Goal: Task Accomplishment & Management: Use online tool/utility

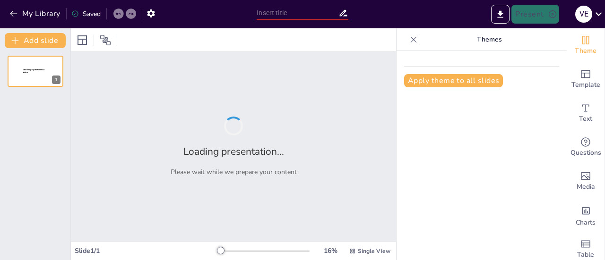
type input "Categorías Gramaticales: Teoría y Práctica en la Comunicación"
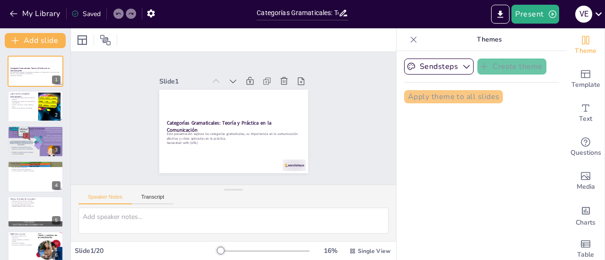
checkbox input "true"
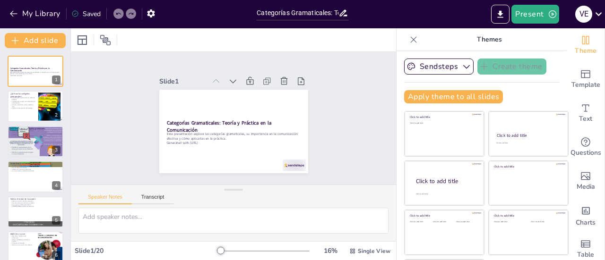
checkbox input "true"
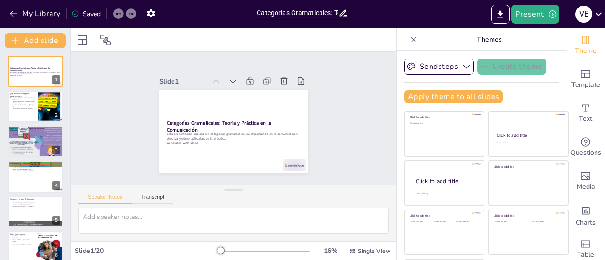
checkbox input "true"
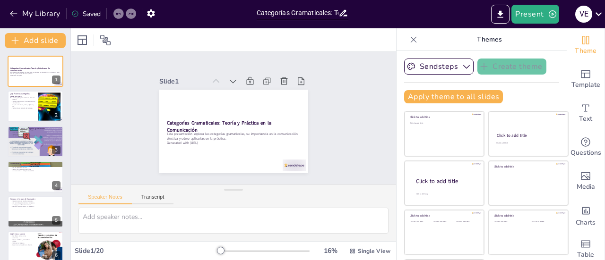
checkbox input "true"
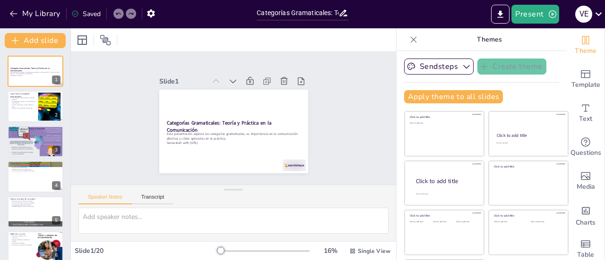
checkbox input "true"
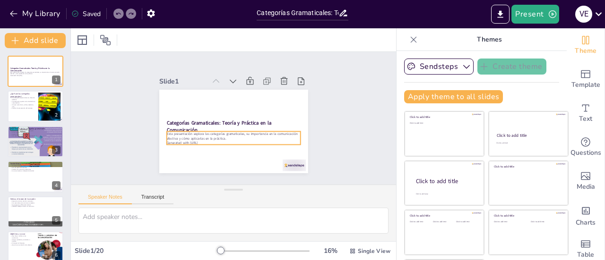
checkbox input "true"
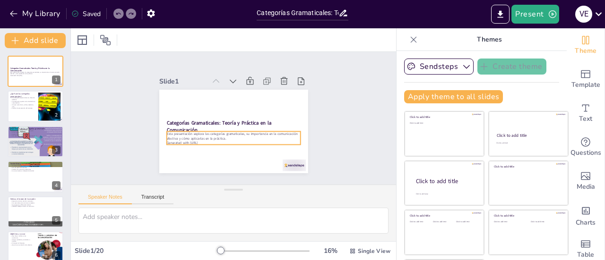
checkbox input "true"
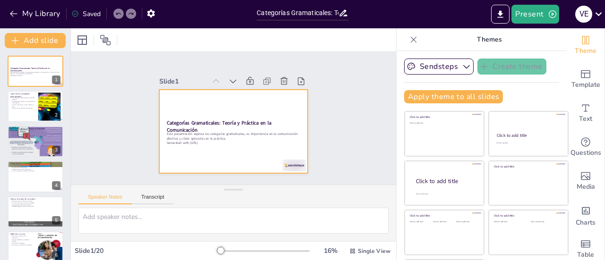
checkbox input "true"
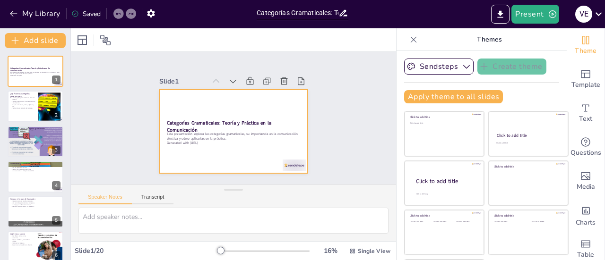
checkbox input "true"
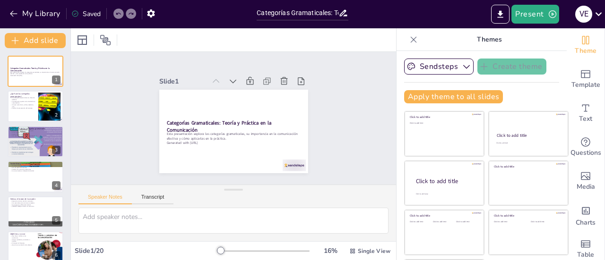
checkbox input "true"
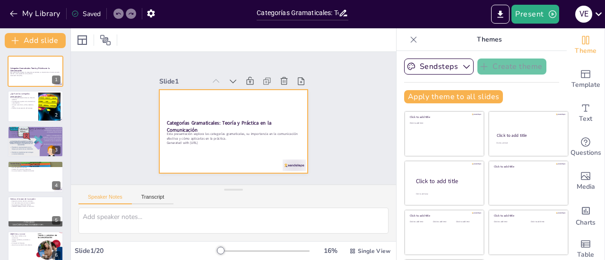
checkbox input "true"
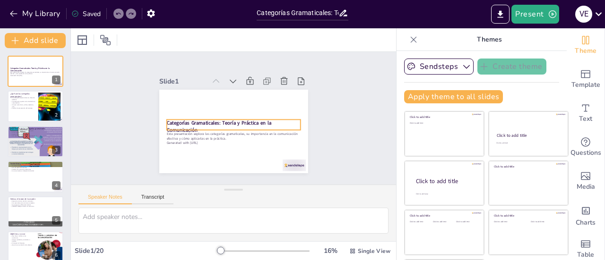
checkbox input "true"
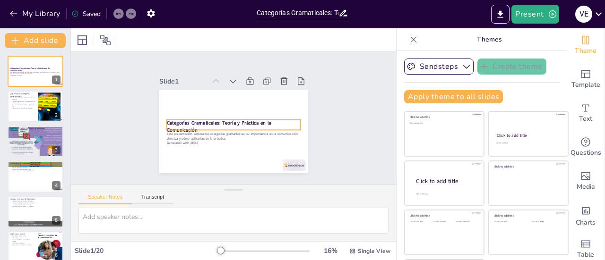
checkbox input "true"
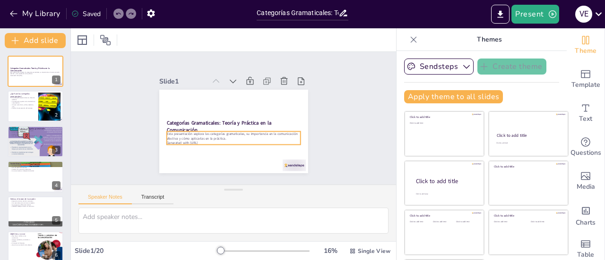
checkbox input "true"
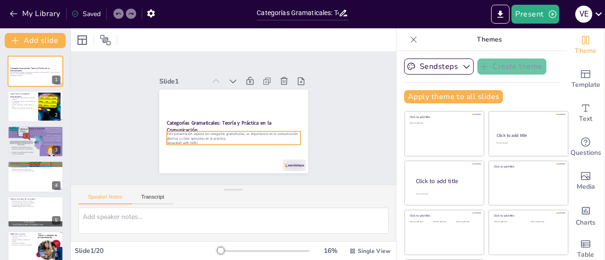
checkbox input "true"
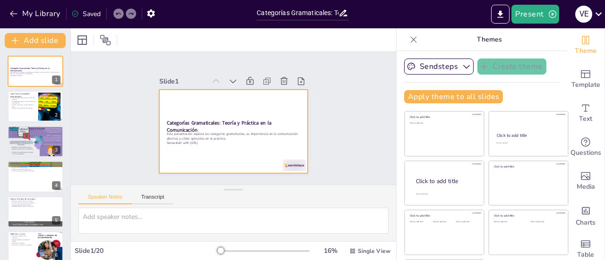
scroll to position [43, 0]
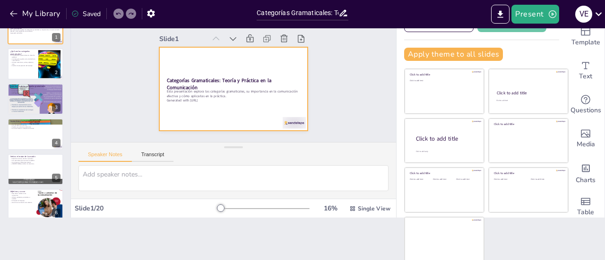
checkbox input "true"
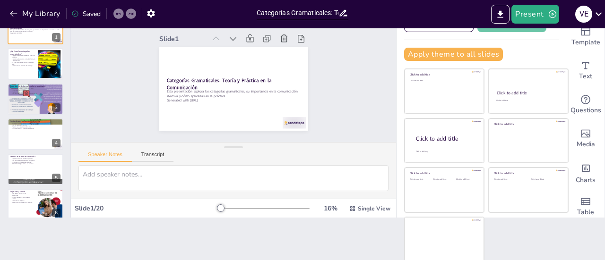
scroll to position [0, 0]
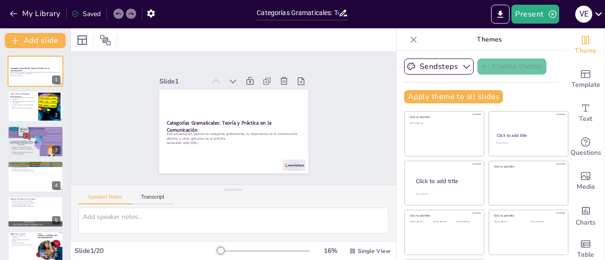
checkbox input "true"
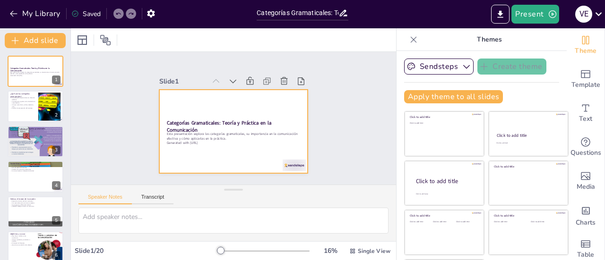
checkbox input "true"
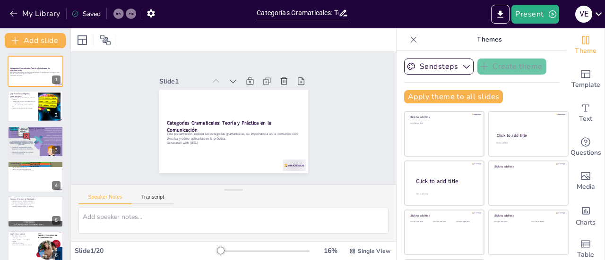
checkbox input "true"
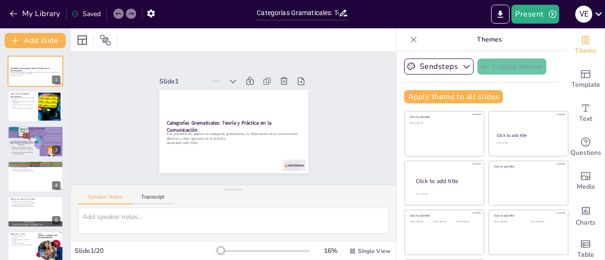
checkbox input "true"
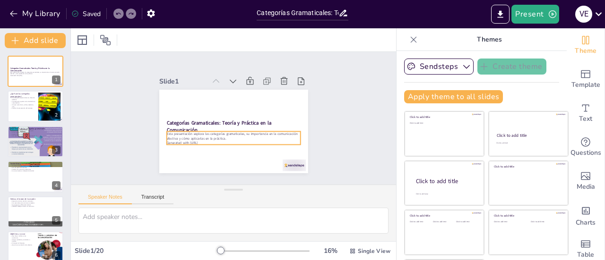
checkbox input "true"
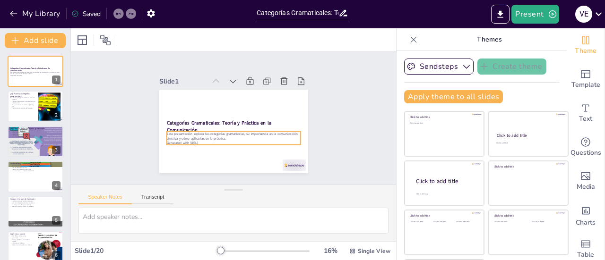
checkbox input "true"
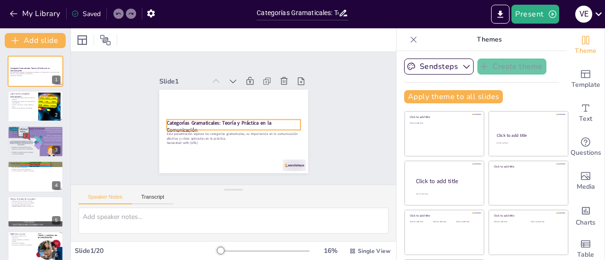
checkbox input "true"
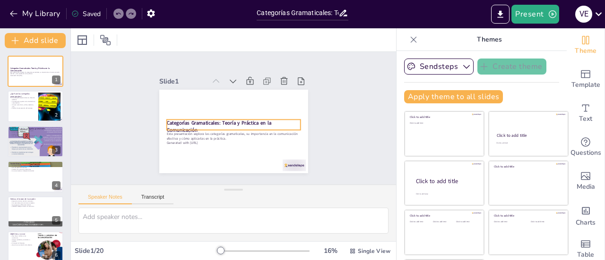
checkbox input "true"
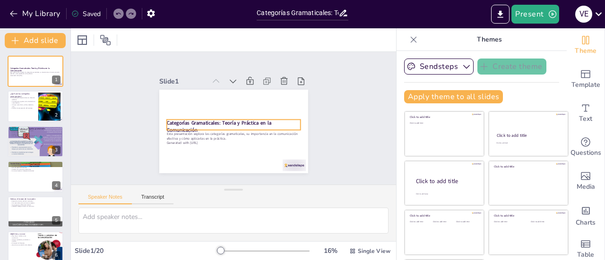
checkbox input "true"
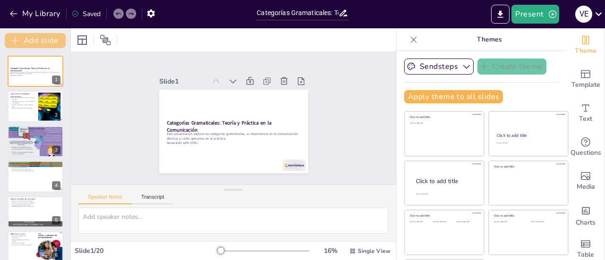
checkbox input "true"
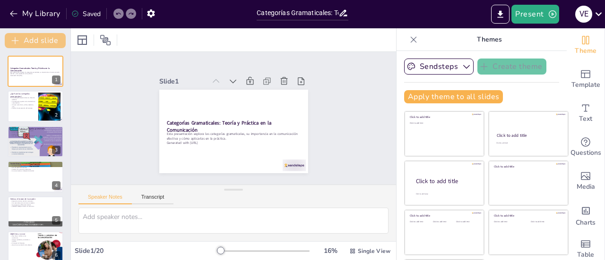
checkbox input "true"
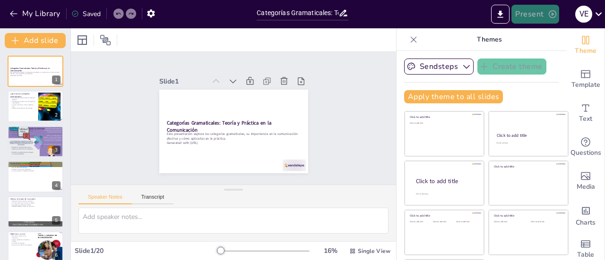
checkbox input "true"
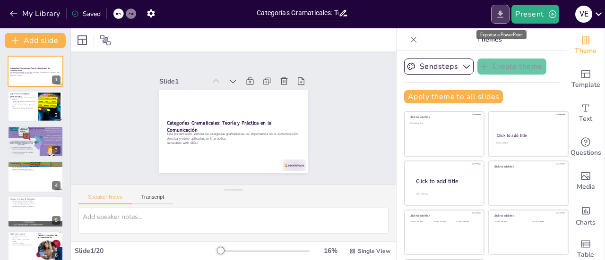
click at [503, 13] on icon "Export to PowerPoint" at bounding box center [500, 14] width 10 height 10
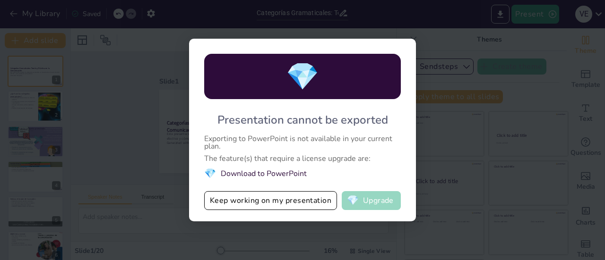
click at [376, 202] on button "💎 Upgrade" at bounding box center [371, 200] width 59 height 19
checkbox input "true"
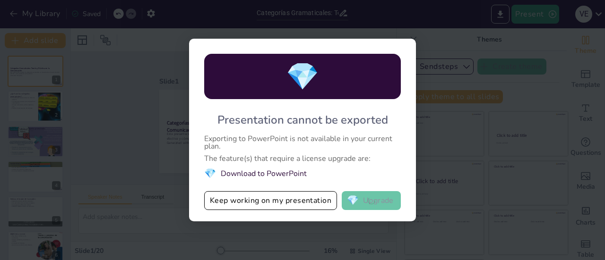
checkbox input "true"
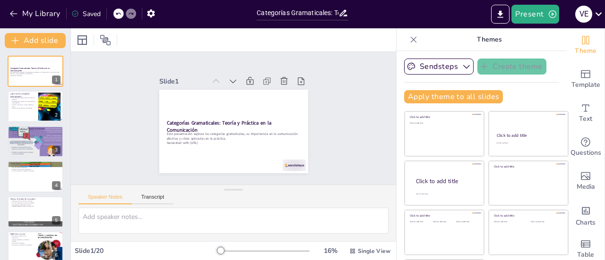
checkbox input "true"
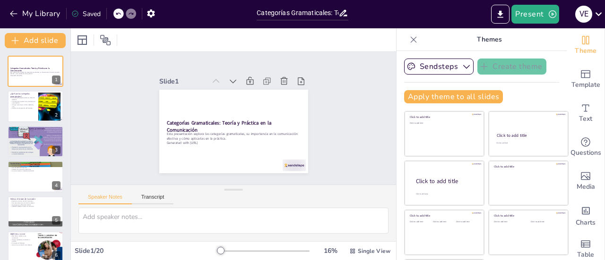
checkbox input "true"
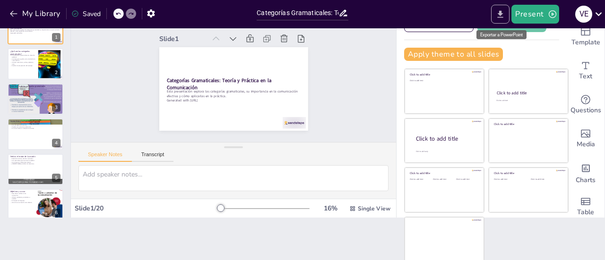
click at [500, 16] on icon "Export to PowerPoint" at bounding box center [500, 14] width 10 height 10
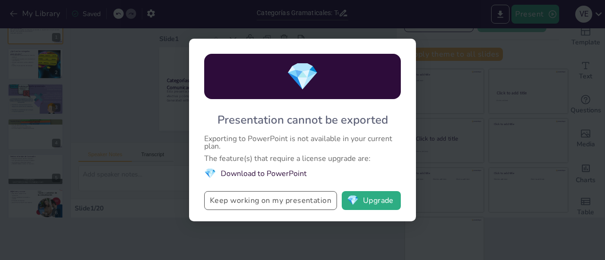
click at [235, 199] on button "Keep working on my presentation" at bounding box center [270, 200] width 133 height 19
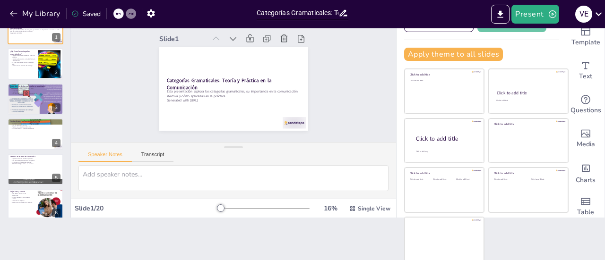
checkbox input "true"
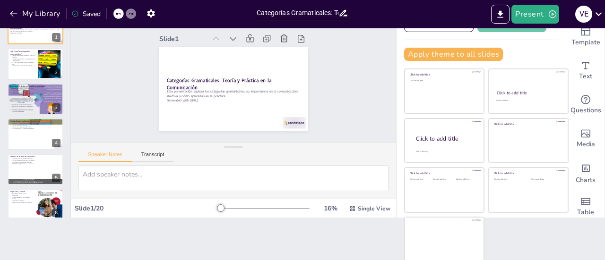
checkbox input "true"
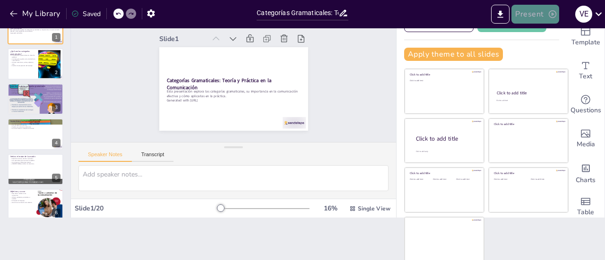
click at [541, 16] on button "Present" at bounding box center [534, 14] width 47 height 19
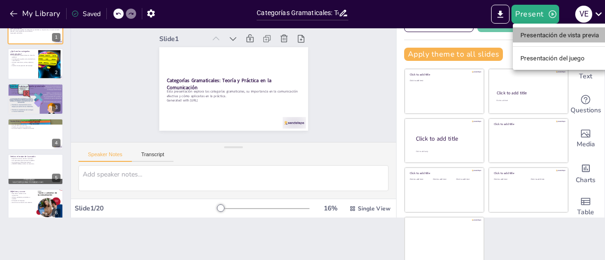
click at [541, 34] on font "Presentación de vista previa" at bounding box center [559, 35] width 79 height 7
